Goal: Book appointment/travel/reservation

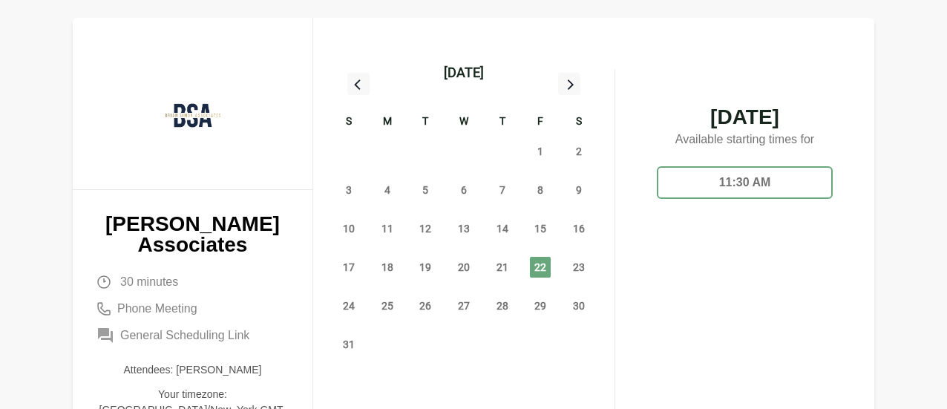
click at [739, 174] on div "11:30 AM" at bounding box center [745, 182] width 176 height 33
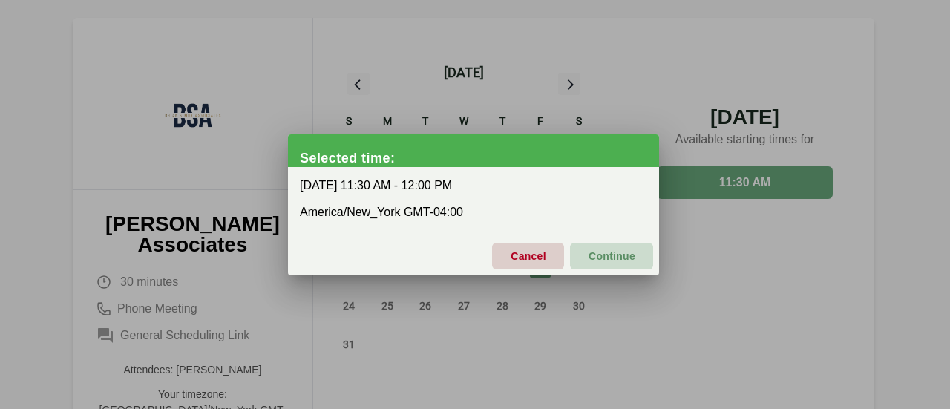
click at [624, 256] on span "Continue" at bounding box center [612, 255] width 48 height 31
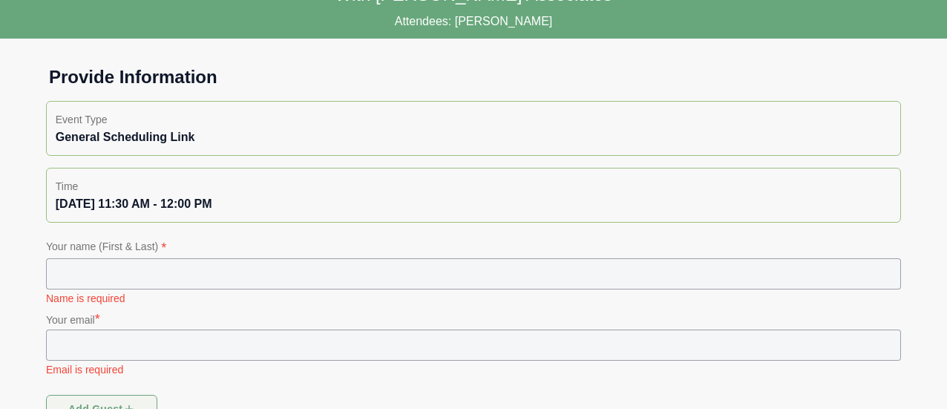
scroll to position [74, 0]
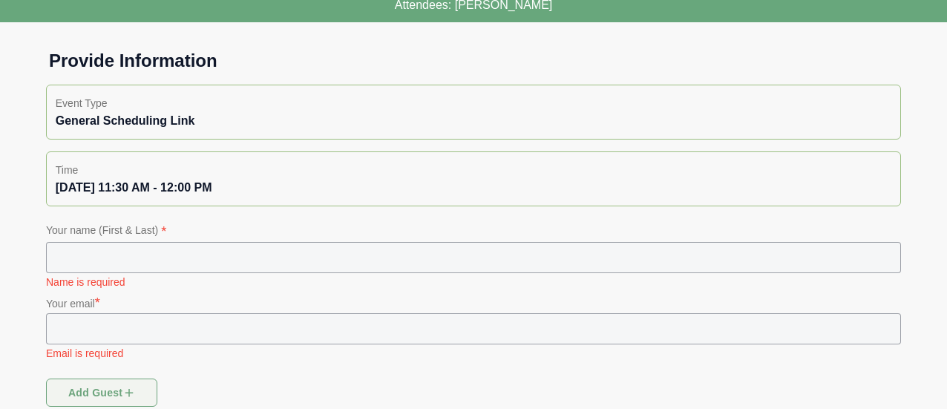
click at [61, 261] on input "text" at bounding box center [473, 257] width 855 height 31
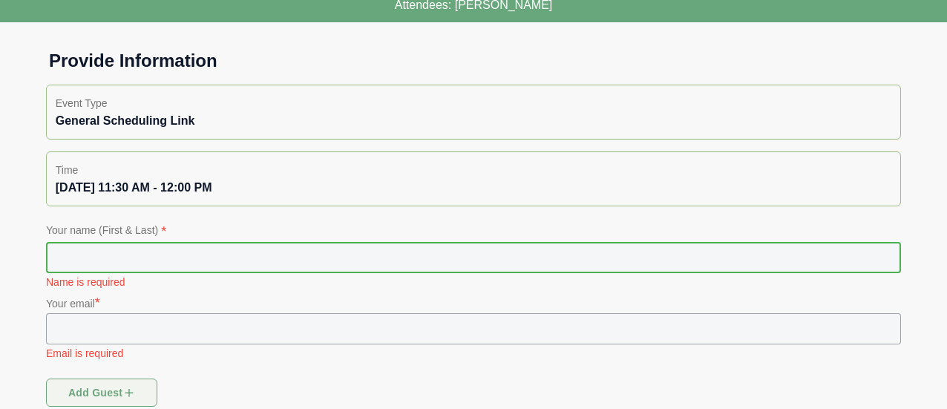
type input "**********"
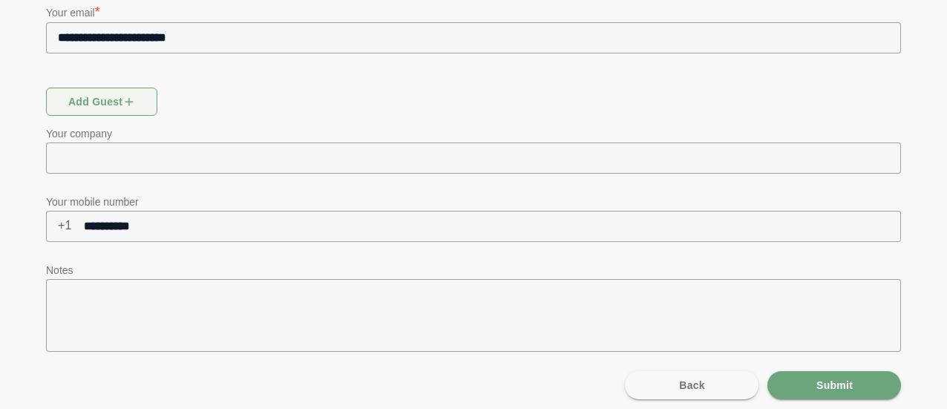
scroll to position [372, 0]
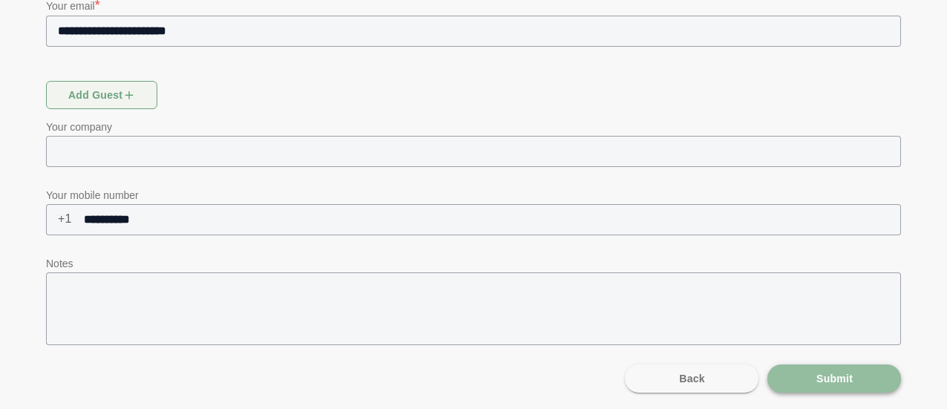
click at [834, 375] on span "Submit" at bounding box center [834, 378] width 37 height 28
